Goal: Transaction & Acquisition: Purchase product/service

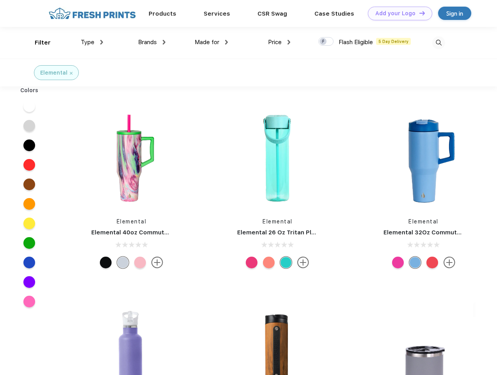
click at [397, 13] on link "Add your Logo Design Tool" at bounding box center [400, 14] width 64 height 14
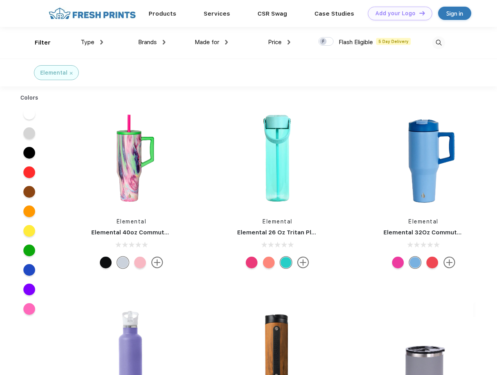
click at [0, 0] on div "Design Tool" at bounding box center [0, 0] width 0 height 0
click at [419, 13] on link "Add your Logo Design Tool" at bounding box center [400, 14] width 64 height 14
click at [37, 43] on div "Filter" at bounding box center [43, 42] width 16 height 9
click at [92, 42] on span "Type" at bounding box center [88, 42] width 14 height 7
click at [152, 42] on span "Brands" at bounding box center [147, 42] width 19 height 7
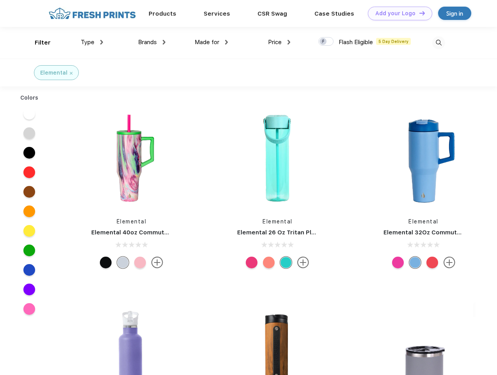
click at [212, 42] on span "Made for" at bounding box center [207, 42] width 25 height 7
click at [280, 42] on span "Price" at bounding box center [275, 42] width 14 height 7
click at [326, 42] on div at bounding box center [326, 41] width 15 height 9
click at [324, 42] on input "checkbox" at bounding box center [321, 39] width 5 height 5
click at [439, 43] on img at bounding box center [439, 42] width 13 height 13
